Goal: Task Accomplishment & Management: Manage account settings

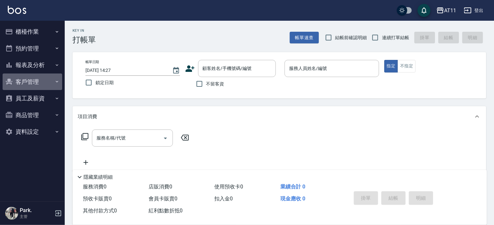
click at [28, 81] on button "客戶管理" at bounding box center [33, 81] width 60 height 17
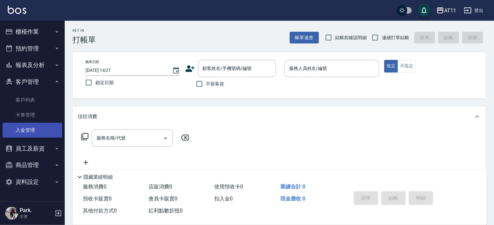
click at [25, 128] on link "入金管理" at bounding box center [33, 130] width 60 height 15
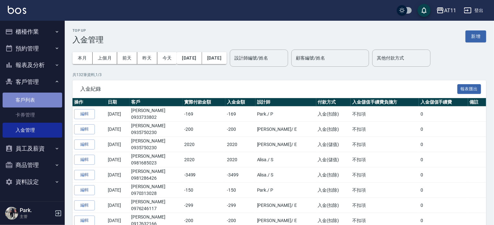
click at [18, 100] on link "客戶列表" at bounding box center [33, 100] width 60 height 15
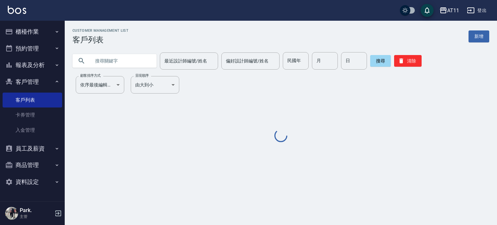
click at [106, 60] on input "text" at bounding box center [121, 60] width 61 height 17
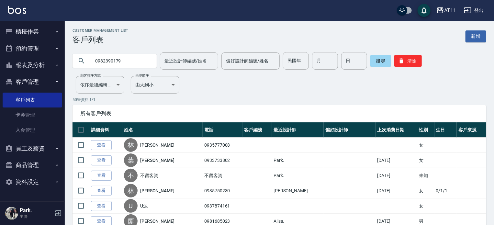
type input "0982390179"
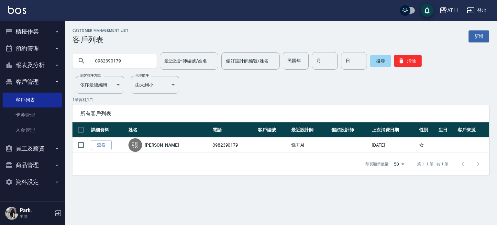
drag, startPoint x: 119, startPoint y: 60, endPoint x: 93, endPoint y: 61, distance: 26.2
click at [93, 61] on input "0982390179" at bounding box center [121, 60] width 61 height 17
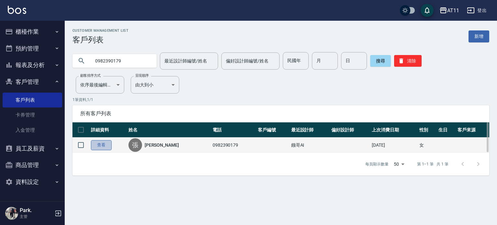
click at [102, 145] on link "查看" at bounding box center [101, 145] width 21 height 10
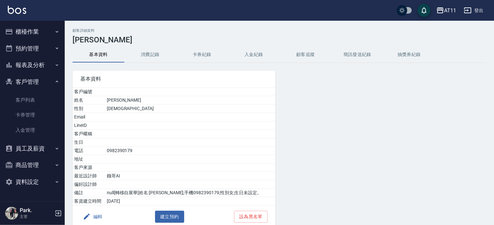
click at [252, 54] on button "入金紀錄" at bounding box center [254, 55] width 52 height 16
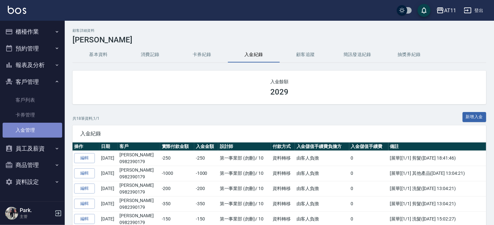
click at [32, 130] on link "入金管理" at bounding box center [33, 130] width 60 height 15
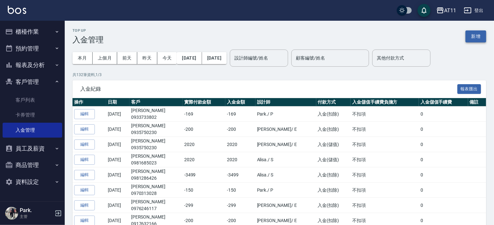
click at [476, 35] on button "新增" at bounding box center [475, 36] width 21 height 12
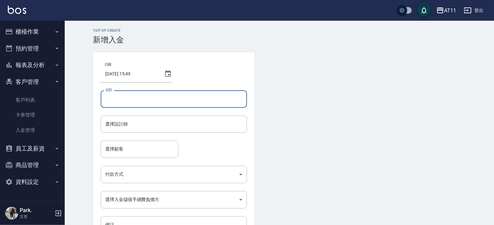
click at [156, 100] on input "金額" at bounding box center [174, 98] width 146 height 17
type input "-1965"
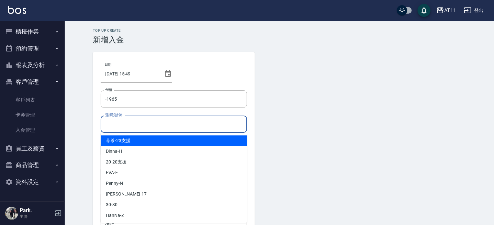
click at [164, 122] on input "選擇設計師" at bounding box center [174, 123] width 140 height 11
type input "ㄘ"
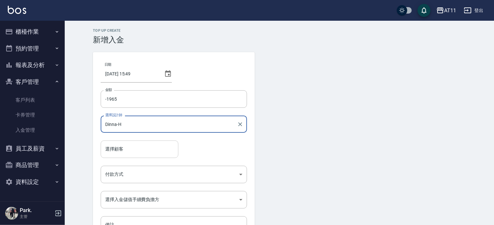
type input "Dinna-H"
click at [152, 150] on input "選擇顧客" at bounding box center [140, 148] width 72 height 11
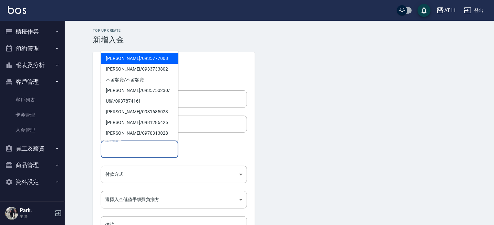
paste input "0982390179"
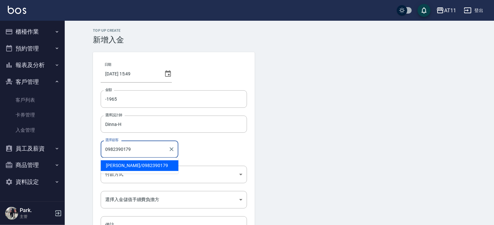
click at [115, 162] on span "張羽妮 / 0982390179" at bounding box center [140, 165] width 78 height 11
type input "張羽妮/0982390179"
click at [126, 170] on body "AT11 登出 櫃檯作業 打帳單 帳單列表 現金收支登錄 材料自購登錄 每日結帳 排班表 現場電腦打卡 掃碼打卡 預約管理 預約管理 單日預約紀錄 單週預約紀…" at bounding box center [247, 134] width 494 height 269
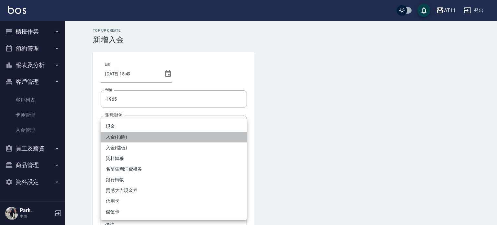
click at [137, 136] on li "入金(扣除)" at bounding box center [174, 137] width 146 height 11
type input "入金(扣除)"
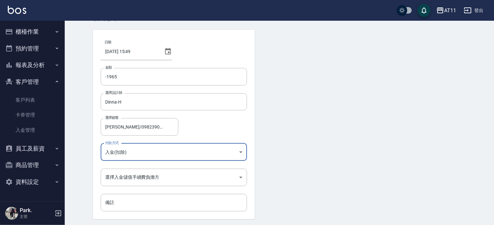
scroll to position [44, 0]
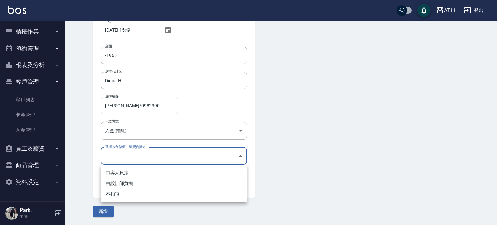
click at [158, 154] on body "AT11 登出 櫃檯作業 打帳單 帳單列表 現金收支登錄 材料自購登錄 每日結帳 排班表 現場電腦打卡 掃碼打卡 預約管理 預約管理 單日預約紀錄 單週預約紀…" at bounding box center [248, 90] width 497 height 269
click at [145, 192] on li "不扣項" at bounding box center [174, 194] width 146 height 11
type input "WITHOUTHANDLINGFEE"
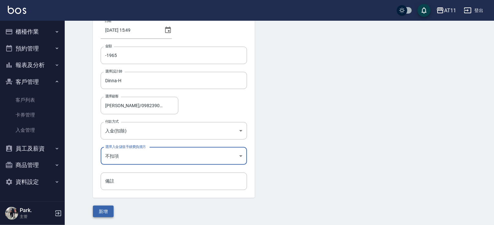
click at [105, 210] on button "新增" at bounding box center [103, 211] width 21 height 12
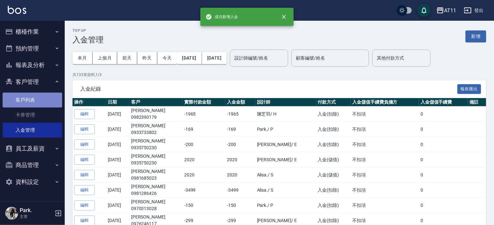
click at [33, 102] on link "客戶列表" at bounding box center [33, 100] width 60 height 15
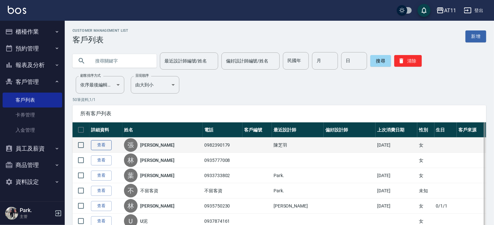
click at [101, 146] on link "查看" at bounding box center [101, 145] width 21 height 10
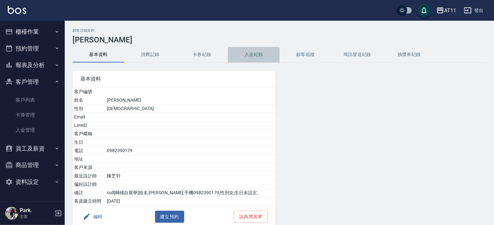
drag, startPoint x: 256, startPoint y: 53, endPoint x: 243, endPoint y: 57, distance: 13.0
click at [256, 53] on button "入金紀錄" at bounding box center [254, 55] width 52 height 16
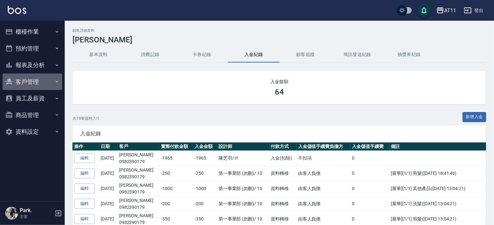
click at [32, 80] on button "客戶管理" at bounding box center [33, 81] width 60 height 17
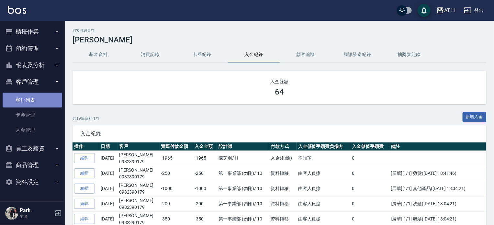
click at [37, 99] on link "客戶列表" at bounding box center [33, 100] width 60 height 15
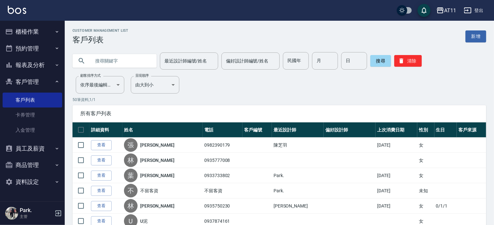
click at [106, 63] on input "text" at bounding box center [121, 60] width 61 height 17
type input "r"
type input "簡"
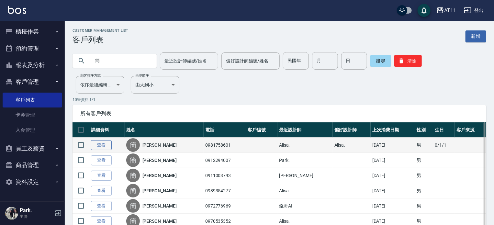
click at [104, 145] on link "查看" at bounding box center [101, 145] width 21 height 10
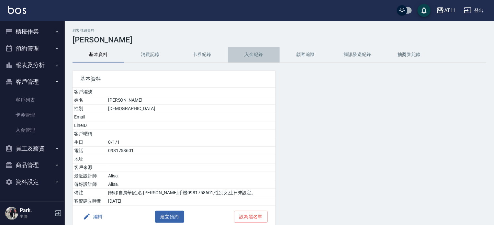
click at [257, 53] on button "入金紀錄" at bounding box center [254, 55] width 52 height 16
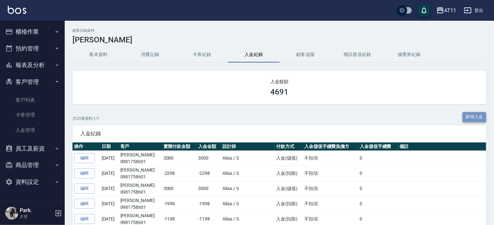
click at [477, 117] on button "新增入金" at bounding box center [474, 117] width 24 height 10
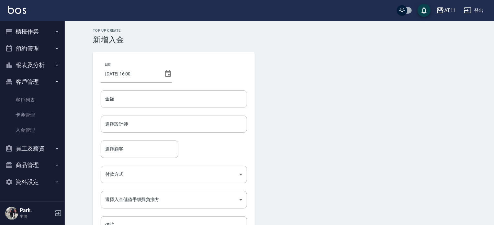
click at [192, 96] on input "金額" at bounding box center [174, 98] width 146 height 17
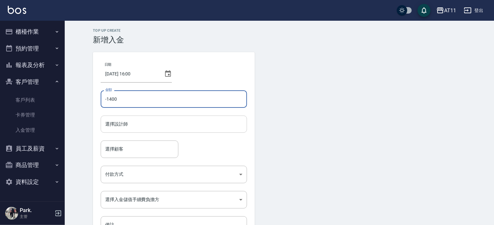
type input "-1400"
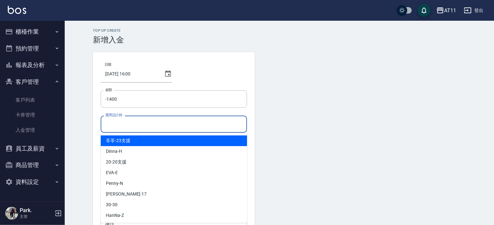
click at [166, 126] on input "選擇設計師" at bounding box center [174, 123] width 140 height 11
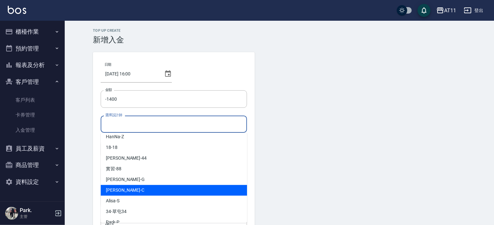
scroll to position [86, 0]
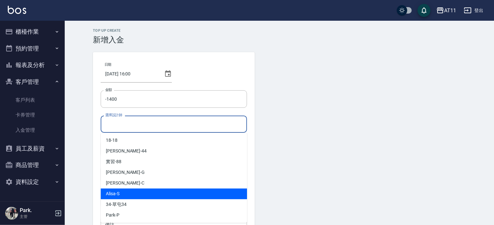
click at [125, 192] on div "Alisa -S" at bounding box center [174, 193] width 146 height 11
type input "Alisa-S"
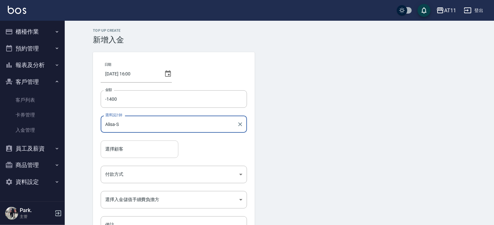
click at [126, 151] on input "選擇顧客" at bounding box center [140, 148] width 72 height 11
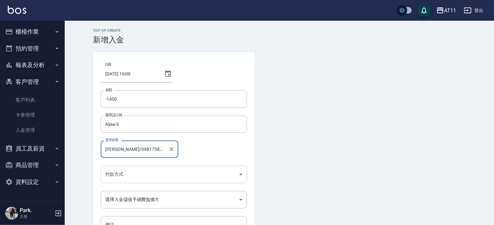
type input "[PERSON_NAME]/0981758601/"
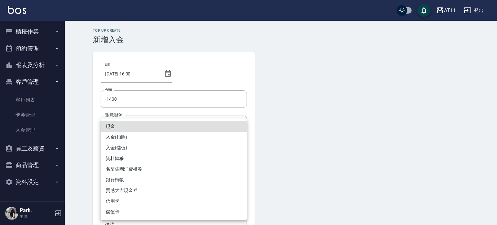
click at [129, 177] on body "AT11 登出 櫃檯作業 打帳單 帳單列表 現金收支登錄 材料自購登錄 每日結帳 排班表 現場電腦打卡 掃碼打卡 預約管理 預約管理 單日預約紀錄 單週預約紀…" at bounding box center [248, 134] width 497 height 269
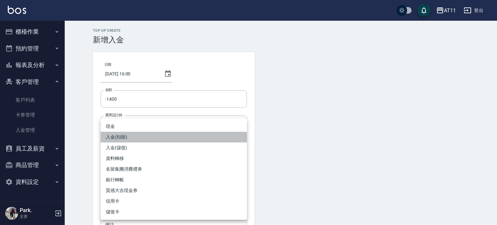
click at [120, 139] on li "入金(扣除)" at bounding box center [174, 137] width 146 height 11
type input "入金(扣除)"
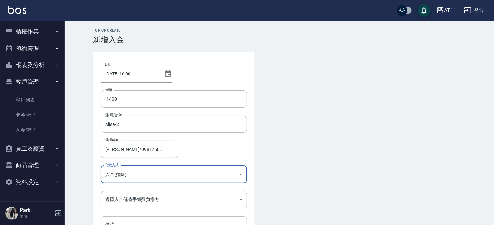
click at [354, 137] on form "日期 [DATE] 16:00 金額 -1400 金額 選擇設計師 [PERSON_NAME]-S 選擇設計師 選擇顧客 [PERSON_NAME]/0981…" at bounding box center [279, 156] width 373 height 209
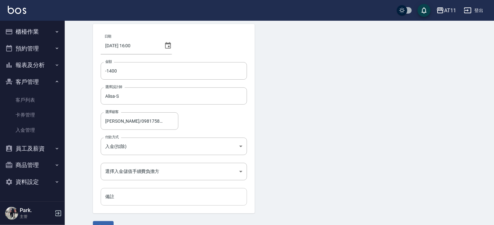
scroll to position [44, 0]
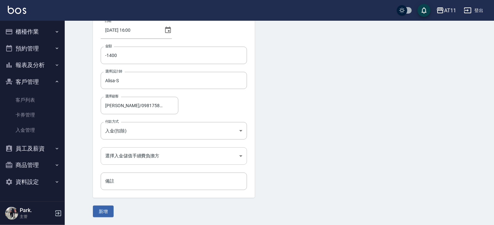
click at [170, 151] on body "AT11 登出 櫃檯作業 打帳單 帳單列表 現金收支登錄 材料自購登錄 每日結帳 排班表 現場電腦打卡 掃碼打卡 預約管理 預約管理 單日預約紀錄 單週預約紀…" at bounding box center [247, 90] width 494 height 269
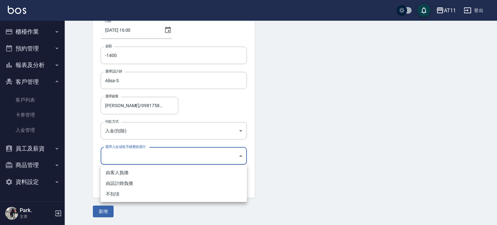
click at [115, 198] on li "不扣項" at bounding box center [174, 194] width 146 height 11
type input "WITHOUTHANDLINGFEE"
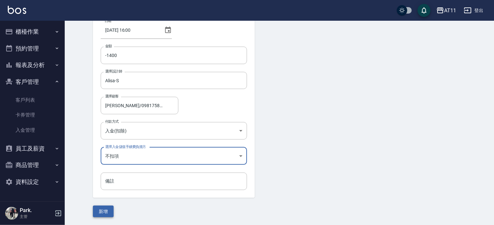
click at [108, 207] on button "新增" at bounding box center [103, 211] width 21 height 12
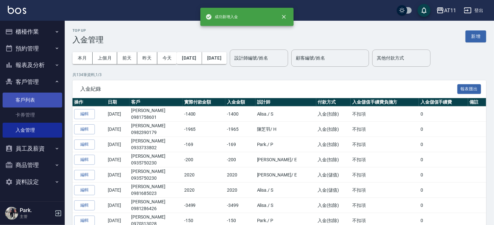
click at [24, 97] on link "客戶列表" at bounding box center [33, 100] width 60 height 15
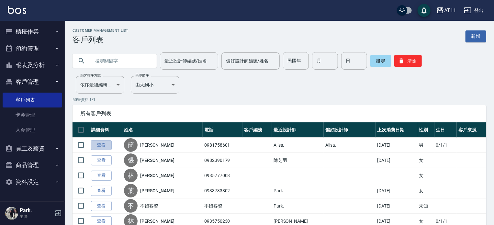
click at [102, 148] on link "查看" at bounding box center [101, 145] width 21 height 10
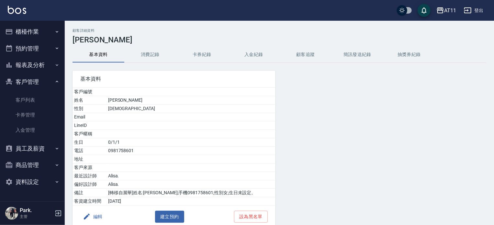
click at [248, 55] on button "入金紀錄" at bounding box center [254, 55] width 52 height 16
